Goal: Transaction & Acquisition: Purchase product/service

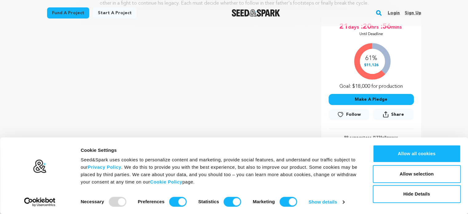
scroll to position [102, 0]
click at [375, 99] on button "Make A Pledge" at bounding box center [371, 99] width 85 height 11
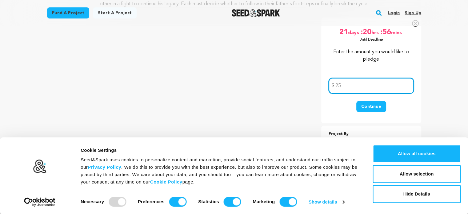
scroll to position [94, 0]
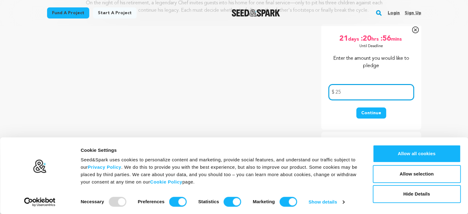
type input "25"
click at [376, 115] on button "Continue" at bounding box center [372, 112] width 30 height 11
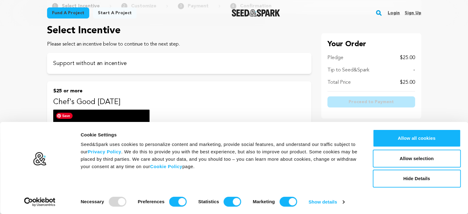
click at [98, 140] on img at bounding box center [101, 158] width 96 height 96
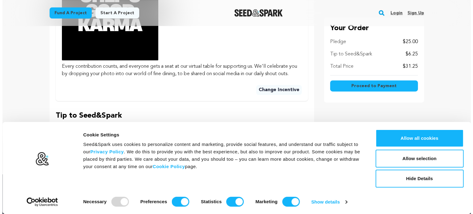
scroll to position [274, 0]
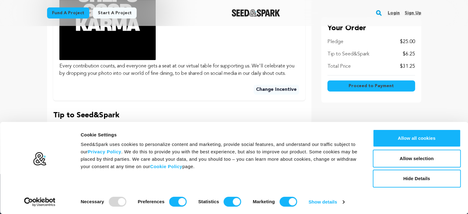
click at [68, 163] on button "20%" at bounding box center [64, 156] width 20 height 12
click at [123, 163] on button "Other" at bounding box center [127, 156] width 24 height 12
click at [150, 166] on input "text" at bounding box center [145, 158] width 59 height 16
click at [147, 166] on input "text" at bounding box center [145, 158] width 59 height 16
click at [172, 166] on input "2" at bounding box center [145, 158] width 59 height 16
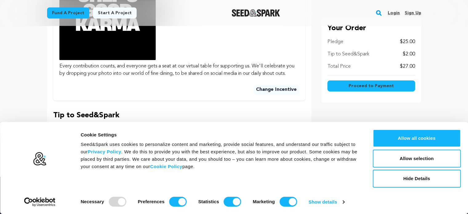
type input "2"
click at [360, 85] on span "Proceed to Payment" at bounding box center [371, 86] width 45 height 6
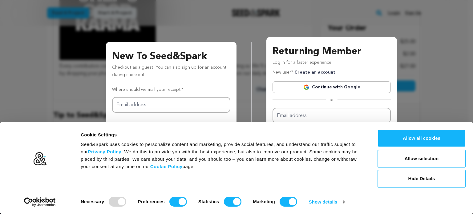
click at [360, 85] on link "Continue with Google" at bounding box center [332, 87] width 118 height 12
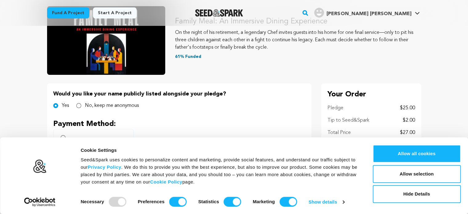
scroll to position [102, 0]
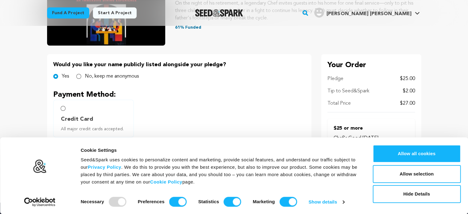
click at [59, 108] on label "Credit Card All major credit cards accepted." at bounding box center [93, 119] width 81 height 38
radio input "true"
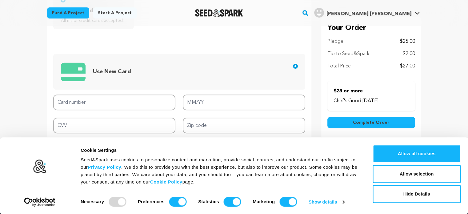
scroll to position [212, 0]
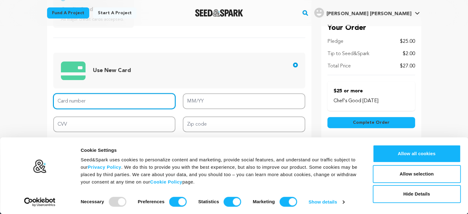
click at [87, 98] on input "Card number" at bounding box center [114, 101] width 123 height 16
type input "4147202713620787"
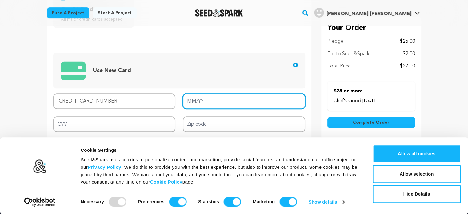
type input "12/29"
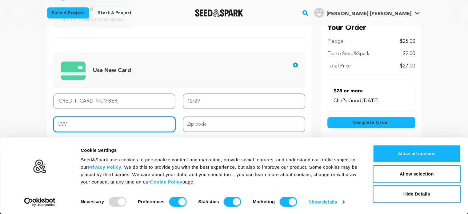
type input "901"
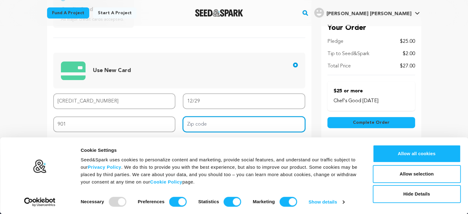
click at [237, 124] on input "Zip code" at bounding box center [244, 124] width 123 height 16
type input "90039"
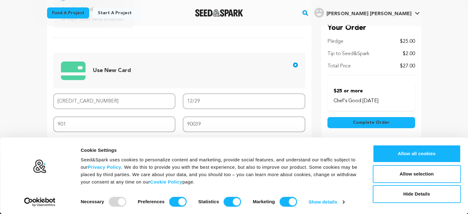
click at [353, 168] on div "Your Order Pledge $25.00 Tip to Seed&Spark $2.00 Total Price $27.00 Chef's Good…" at bounding box center [372, 76] width 100 height 262
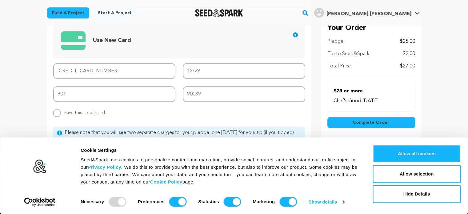
scroll to position [242, 0]
click at [364, 124] on span "Complete Order" at bounding box center [371, 123] width 37 height 6
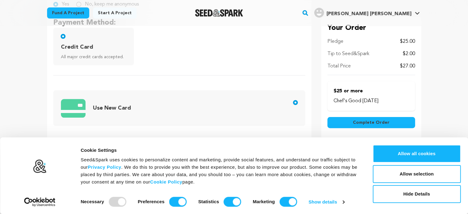
scroll to position [89, 0]
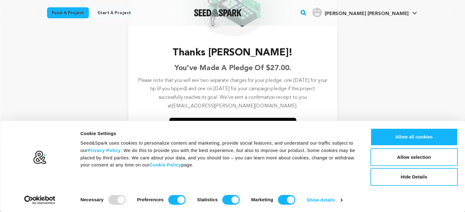
scroll to position [74, 0]
